Goal: Information Seeking & Learning: Learn about a topic

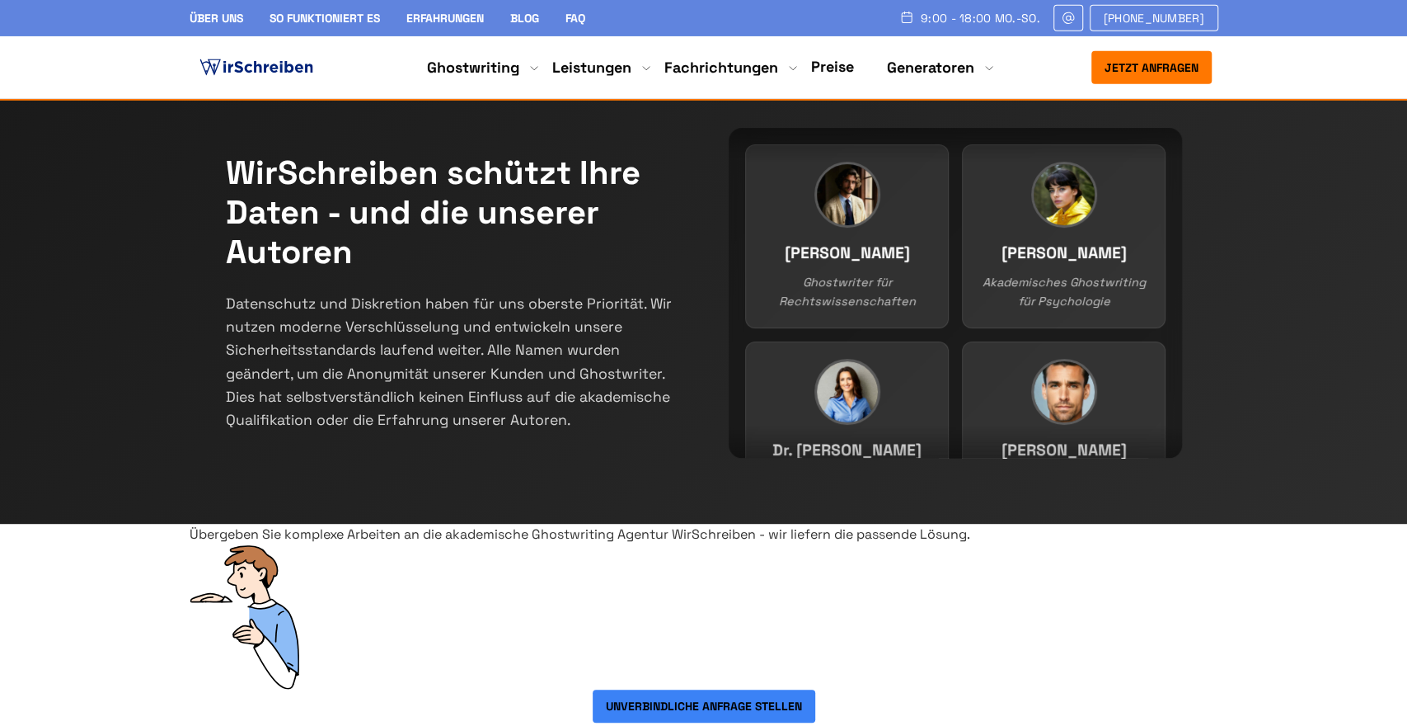
scroll to position [600, 0]
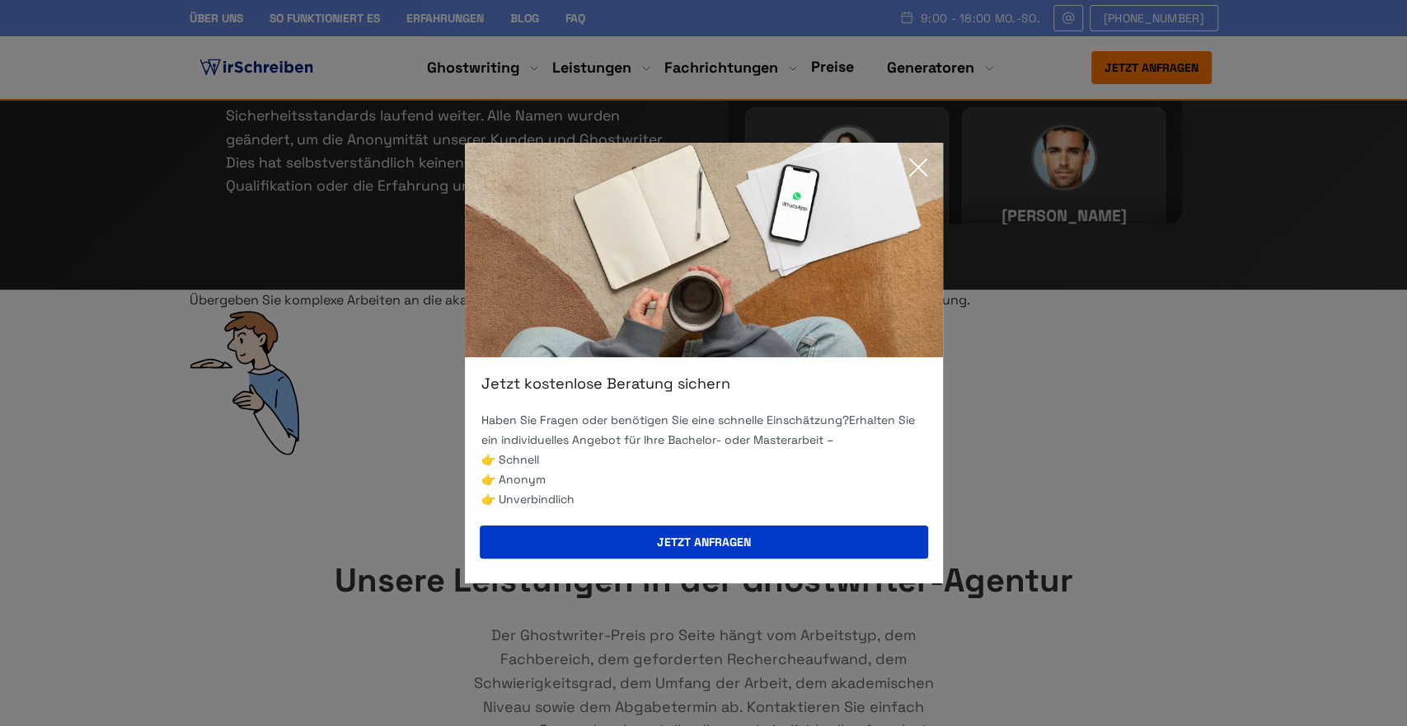
click at [912, 172] on icon at bounding box center [918, 167] width 16 height 16
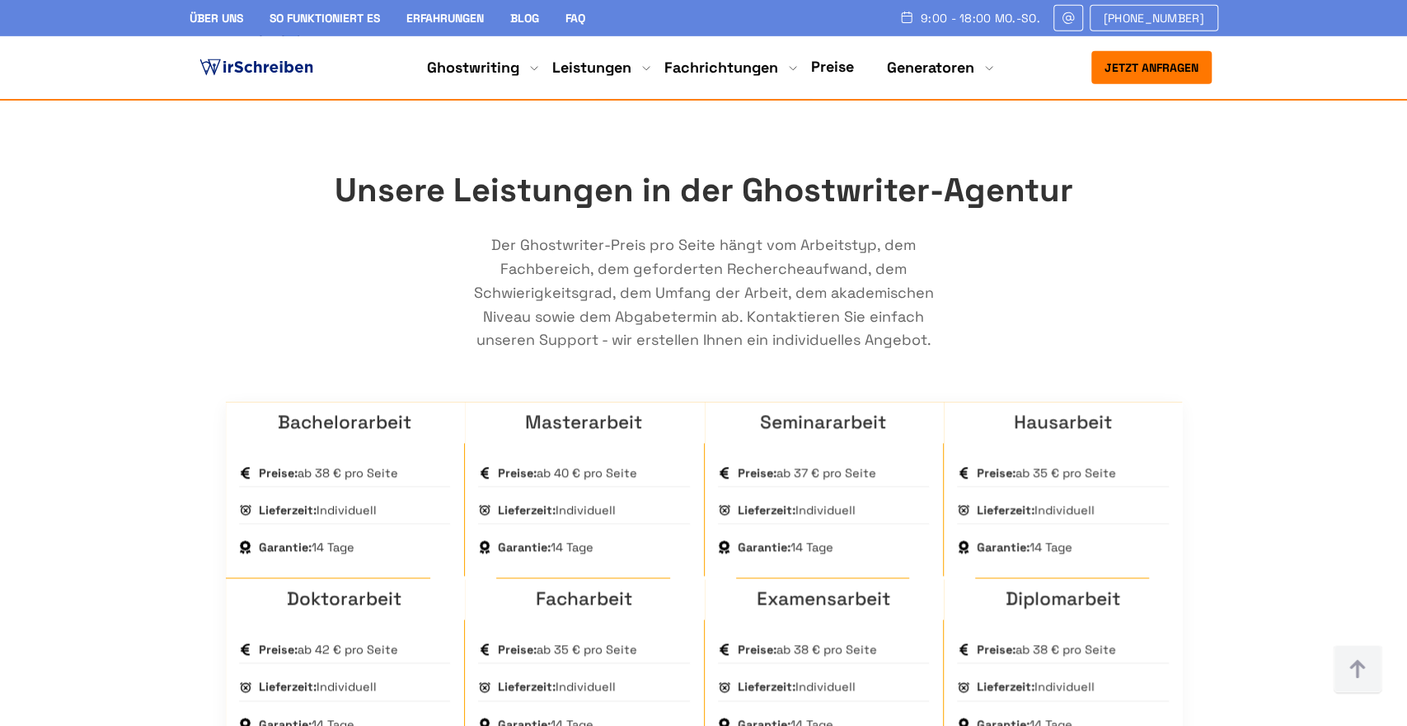
scroll to position [1029, 0]
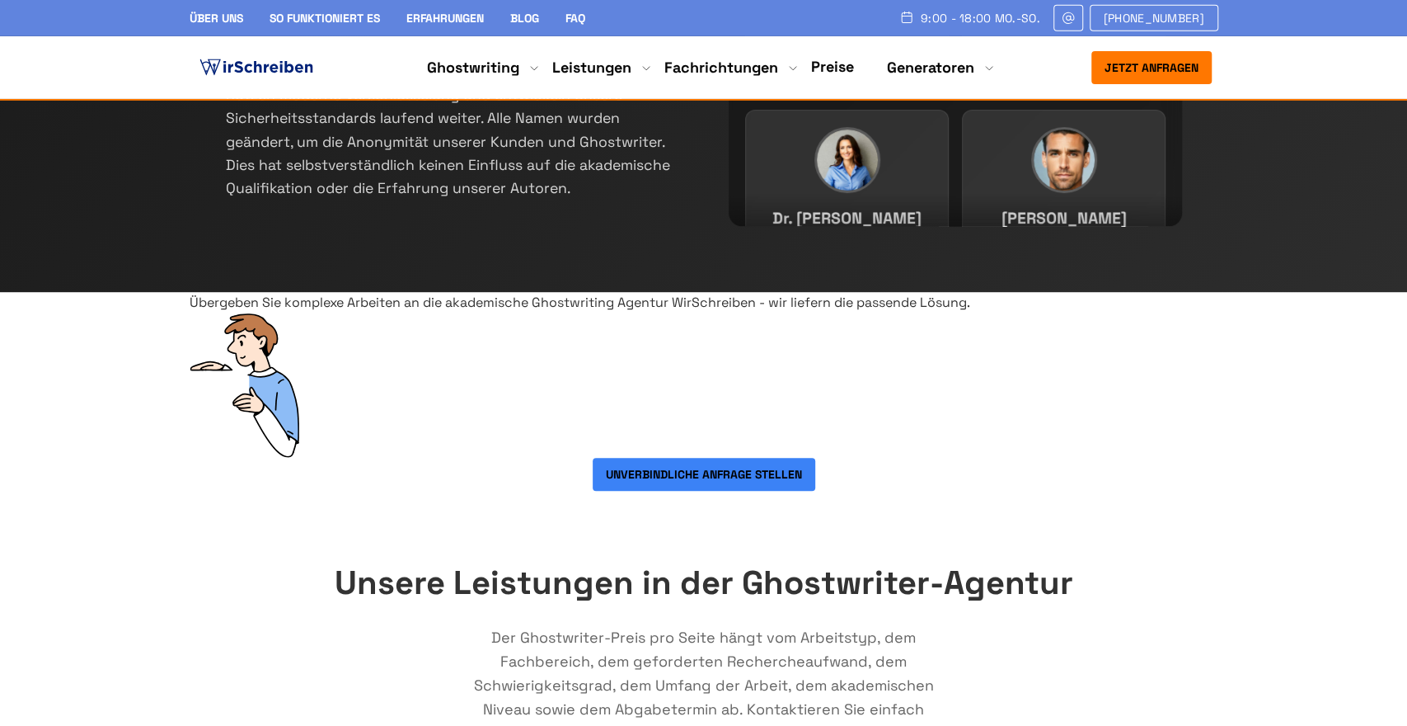
scroll to position [600, 0]
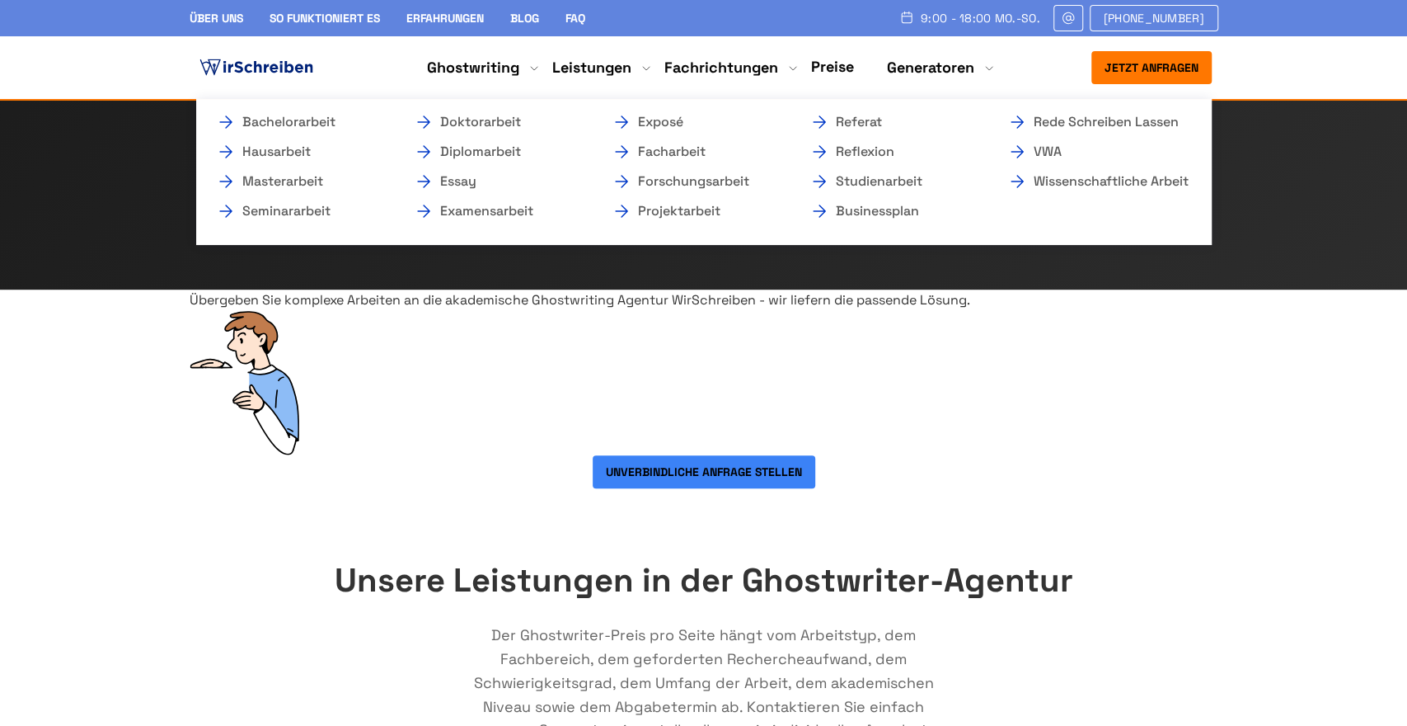
click at [519, 67] on li "Ghostwriting Bachelorarbeit Hausarbeit Masterarbeit Seminararbeit Doktorarbeit …" at bounding box center [473, 68] width 92 height 20
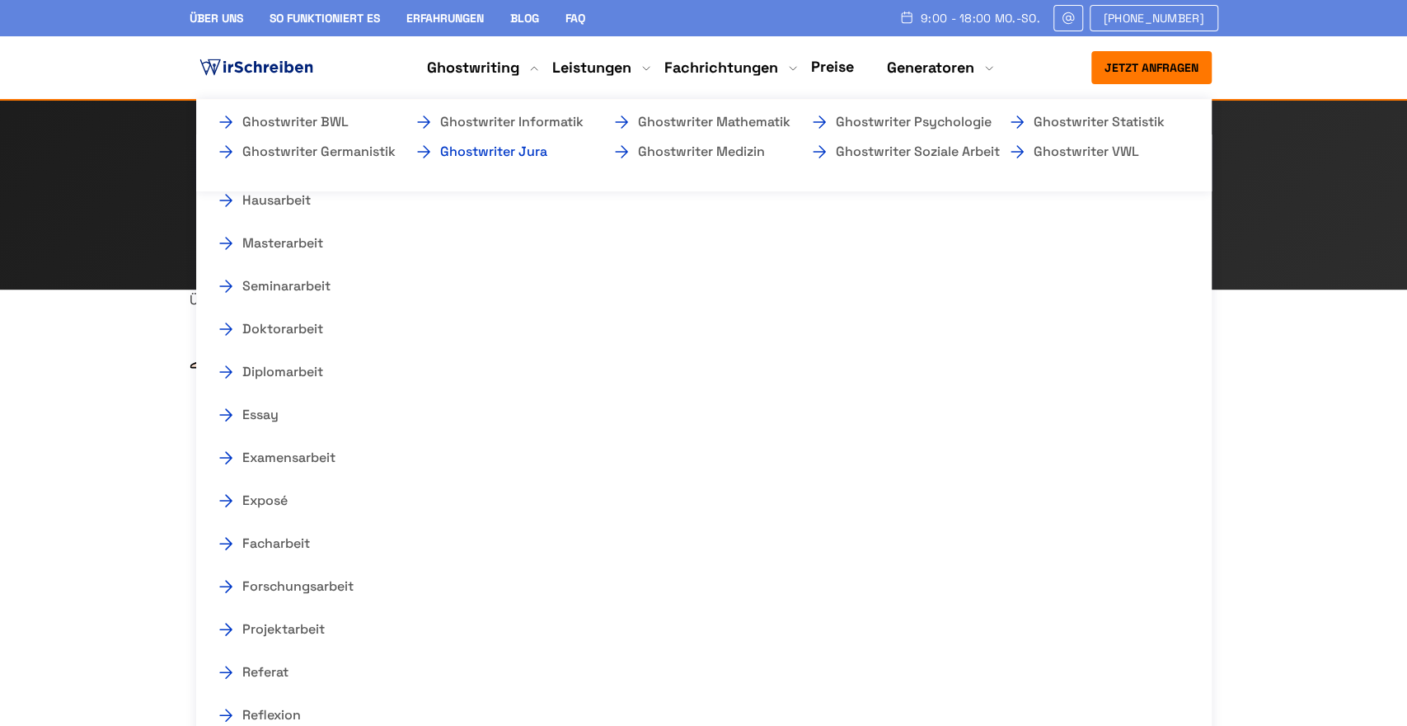
click at [483, 153] on link "Ghostwriter Jura" at bounding box center [496, 152] width 165 height 20
